Goal: Transaction & Acquisition: Purchase product/service

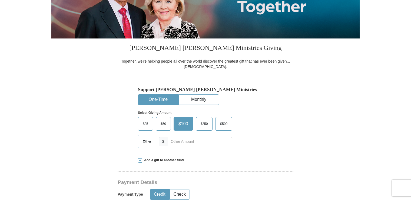
scroll to position [97, 0]
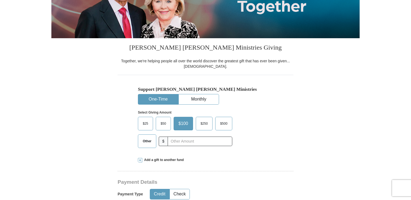
click at [149, 140] on span "Other" at bounding box center [147, 141] width 14 height 8
click at [0, 0] on input "Other" at bounding box center [0, 0] width 0 height 0
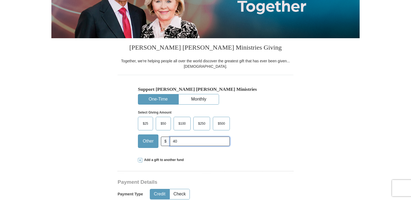
type input "40"
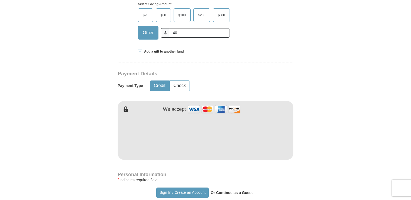
scroll to position [216, 0]
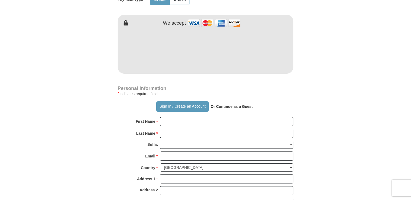
scroll to position [292, 0]
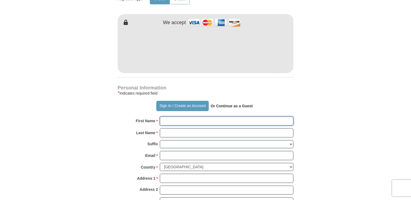
click at [168, 119] on input "First Name *" at bounding box center [227, 120] width 134 height 9
type input "[PERSON_NAME]"
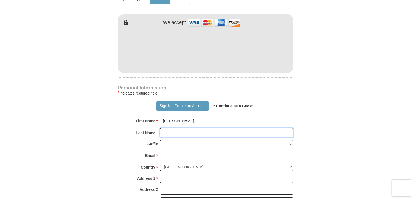
type input "[PERSON_NAME]"
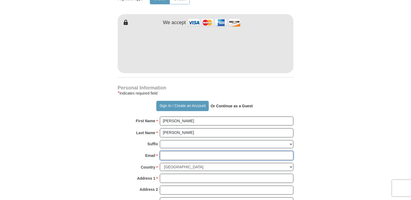
type input "[EMAIL_ADDRESS][DOMAIN_NAME]"
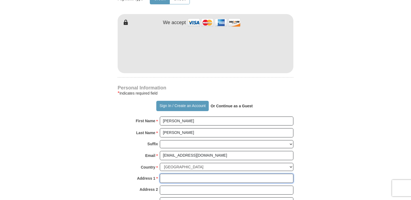
type input "22046 Buffalo [PERSON_NAME] Dr."
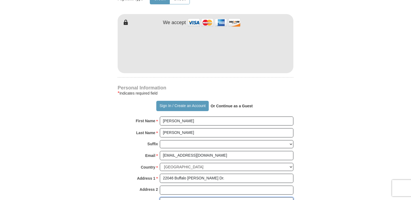
type input "Hockley"
type input "77447"
type input "7139660383"
click at [325, 183] on form "Already have an account? Sign in for faster giving. Don't have an account? Crea…" at bounding box center [205, 61] width 308 height 664
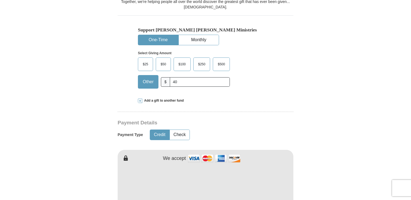
scroll to position [152, 0]
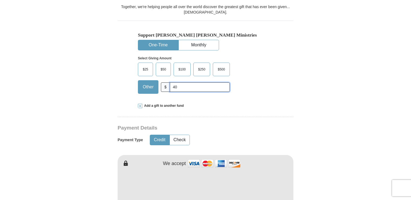
click at [179, 90] on input "40" at bounding box center [200, 86] width 60 height 9
type input "4"
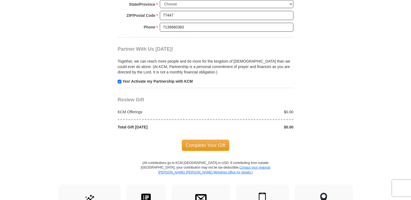
scroll to position [326, 0]
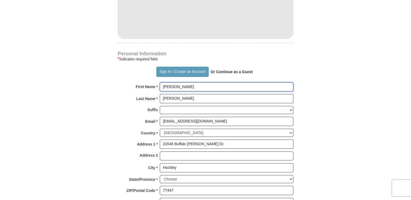
click at [197, 85] on input "[PERSON_NAME]" at bounding box center [227, 86] width 134 height 9
type input "C"
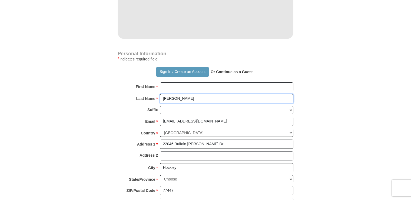
click at [182, 97] on input "[PERSON_NAME]" at bounding box center [227, 98] width 134 height 9
type input "A"
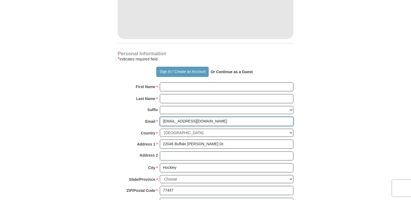
click at [221, 118] on input "[EMAIL_ADDRESS][DOMAIN_NAME]" at bounding box center [227, 121] width 134 height 9
type input "h"
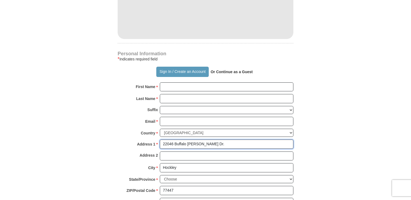
click at [217, 142] on input "22046 Buffalo [PERSON_NAME] Dr." at bounding box center [227, 143] width 134 height 9
type input "2"
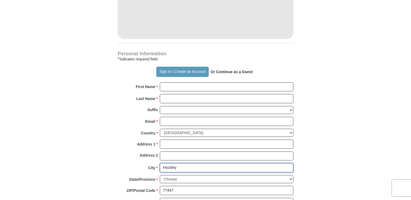
click at [200, 165] on input "Hockley" at bounding box center [227, 167] width 134 height 9
type input "H"
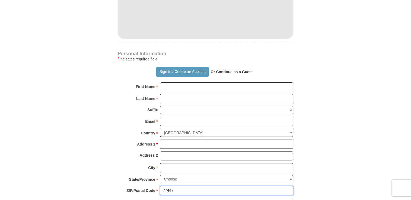
click at [186, 189] on input "77447" at bounding box center [227, 190] width 134 height 9
type input "7"
click at [381, 127] on body "Sign In Already have an account? Sign in for faster giving. Don't have an accou…" at bounding box center [205, 192] width 411 height 1037
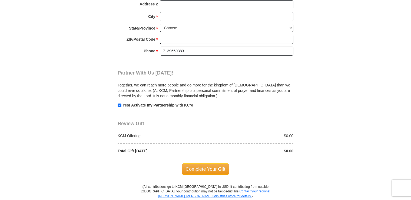
scroll to position [476, 0]
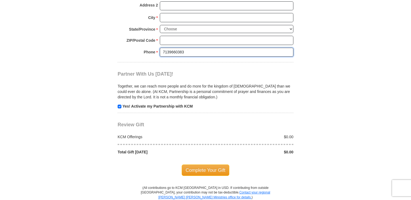
click at [229, 50] on input "7139660383" at bounding box center [227, 52] width 134 height 9
type input "7"
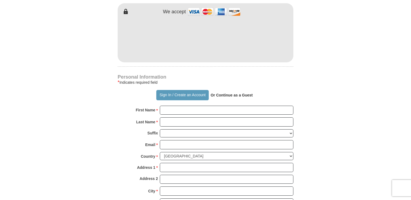
scroll to position [292, 0]
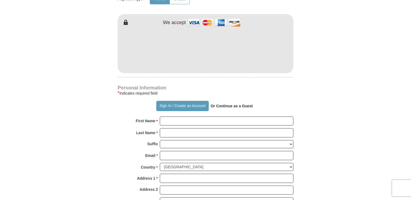
click at [355, 30] on form "Already have an account? Sign in for faster giving. Don't have an account? Crea…" at bounding box center [205, 61] width 308 height 664
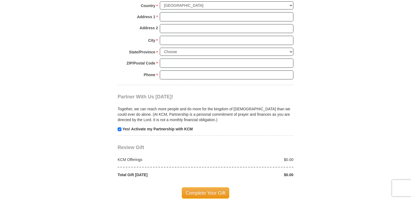
scroll to position [455, 0]
